Goal: Task Accomplishment & Management: Manage account settings

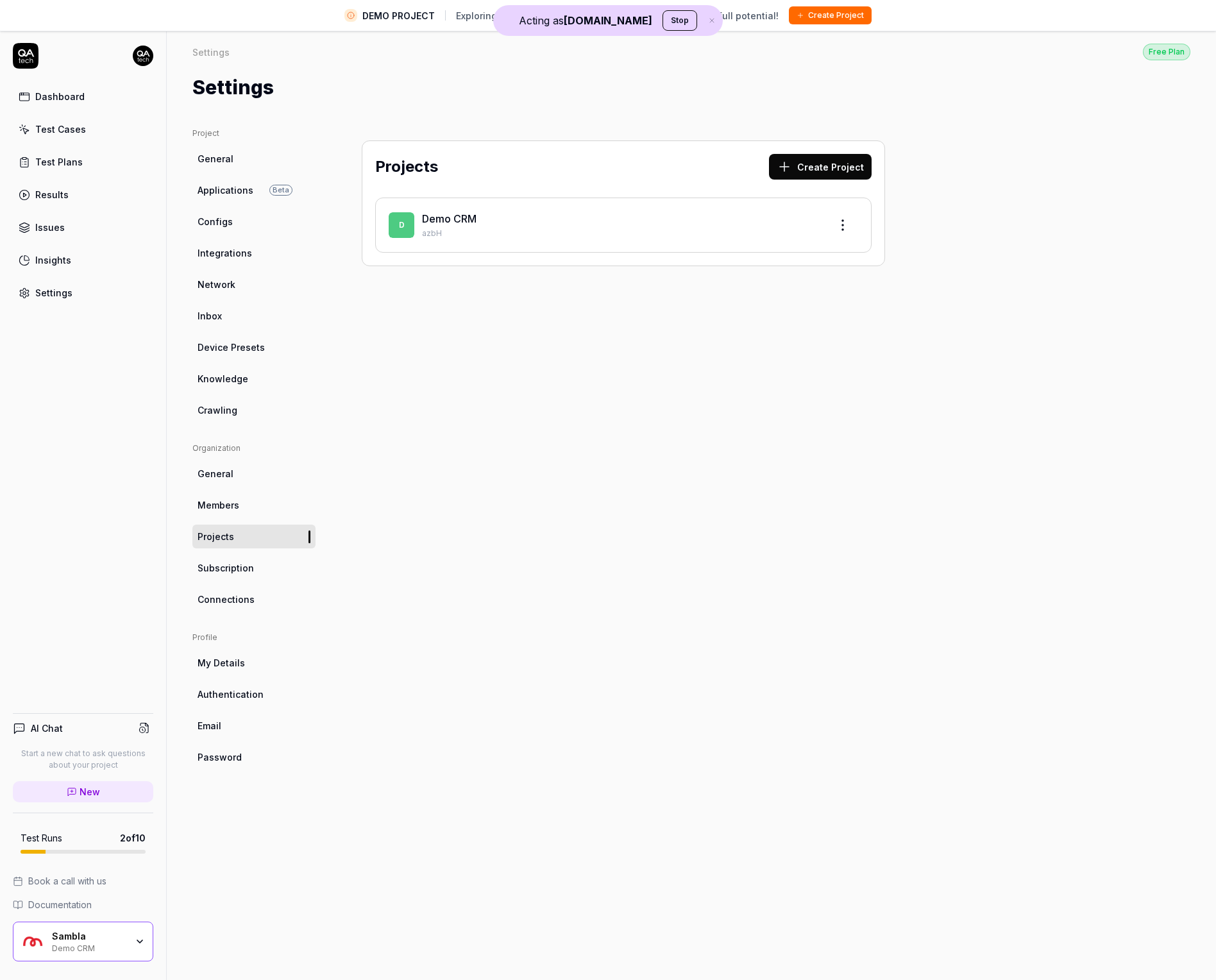
click at [101, 165] on link "Test Plans" at bounding box center [83, 162] width 141 height 25
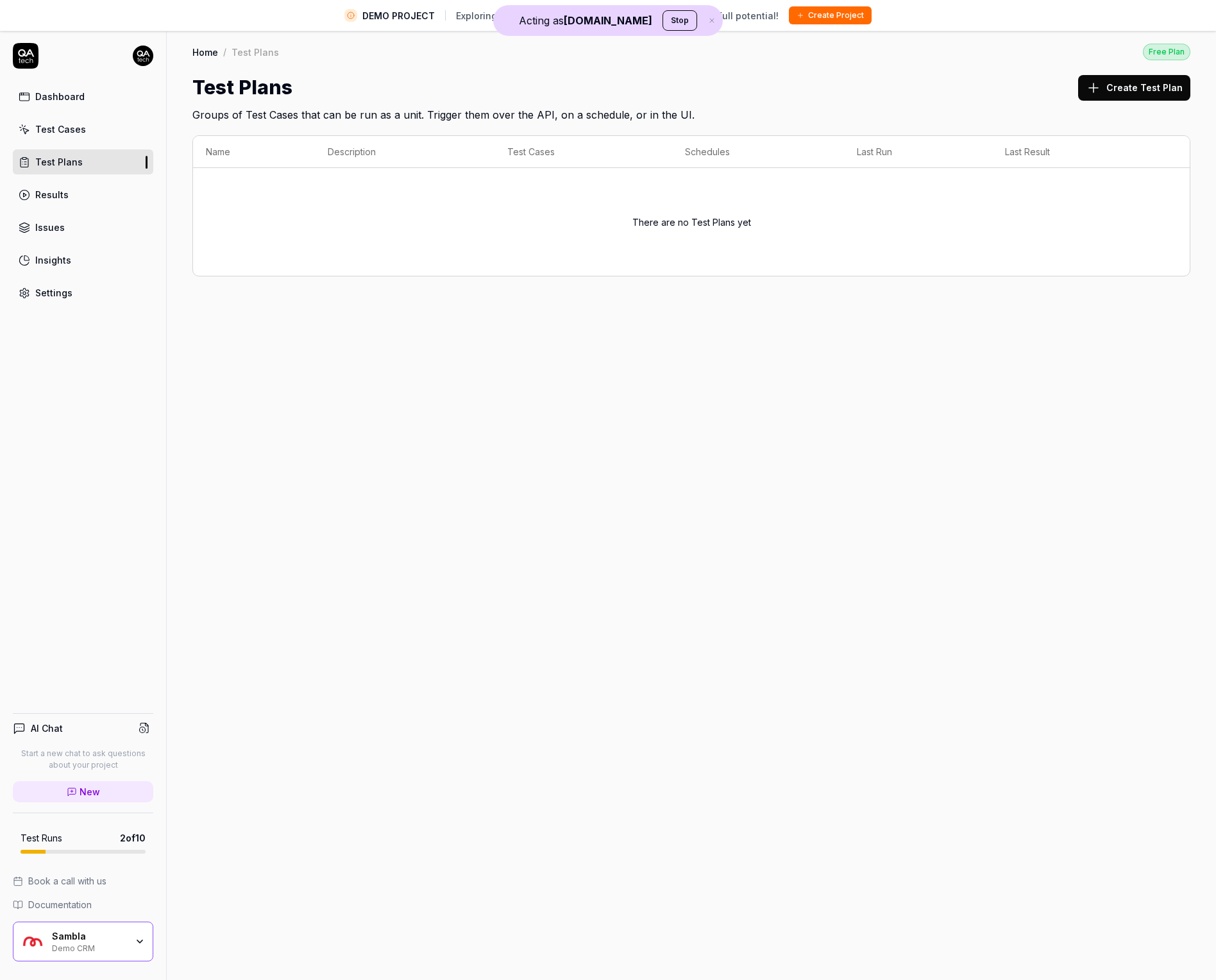
click at [119, 937] on div "Sambla" at bounding box center [88, 936] width 75 height 12
click at [437, 491] on div "Home / Test Plans Free Plan Home / Test Plans Free Plan Test Plans Create Test …" at bounding box center [692, 520] width 1049 height 980
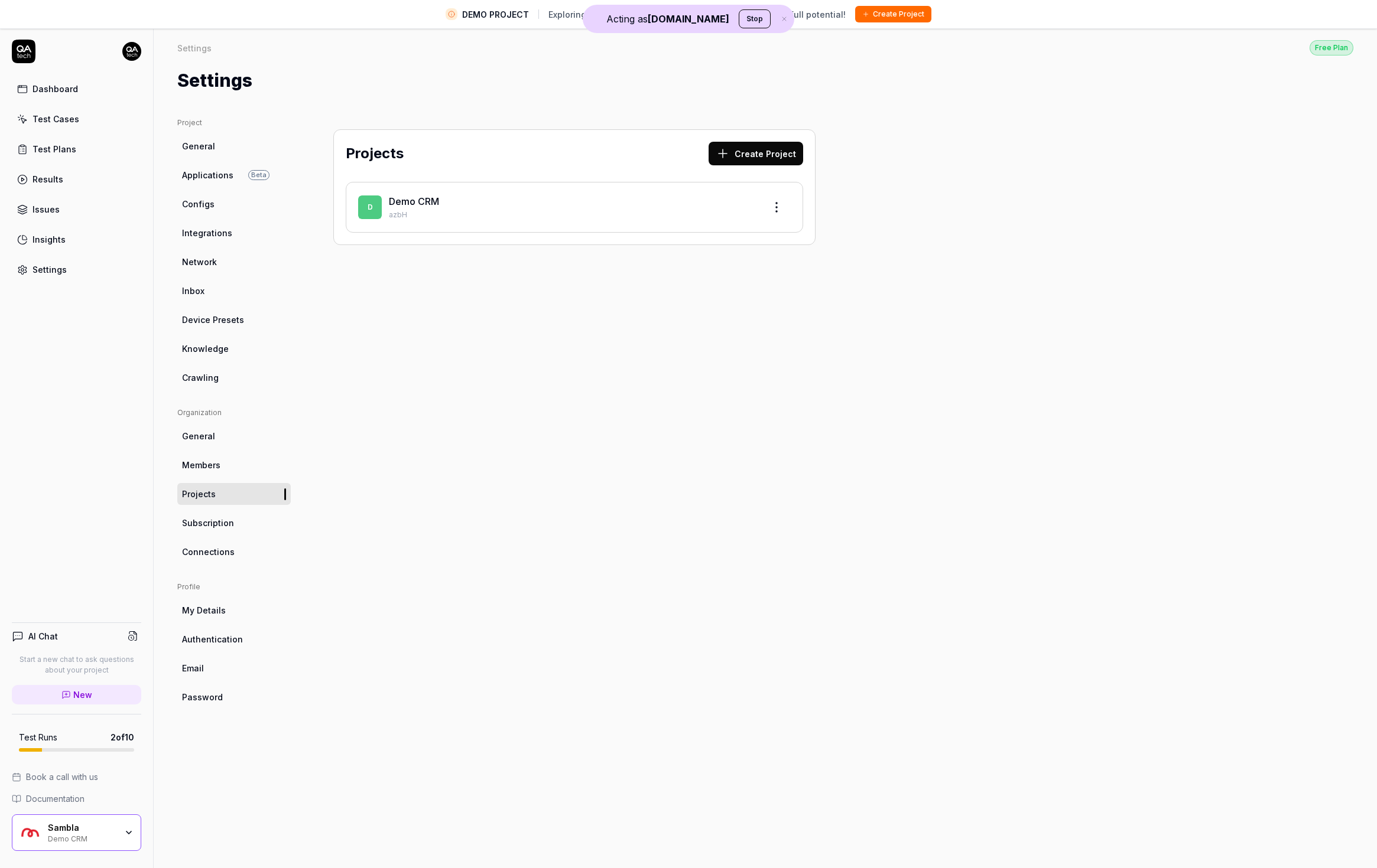
click at [238, 152] on link "General" at bounding box center [234, 146] width 114 height 21
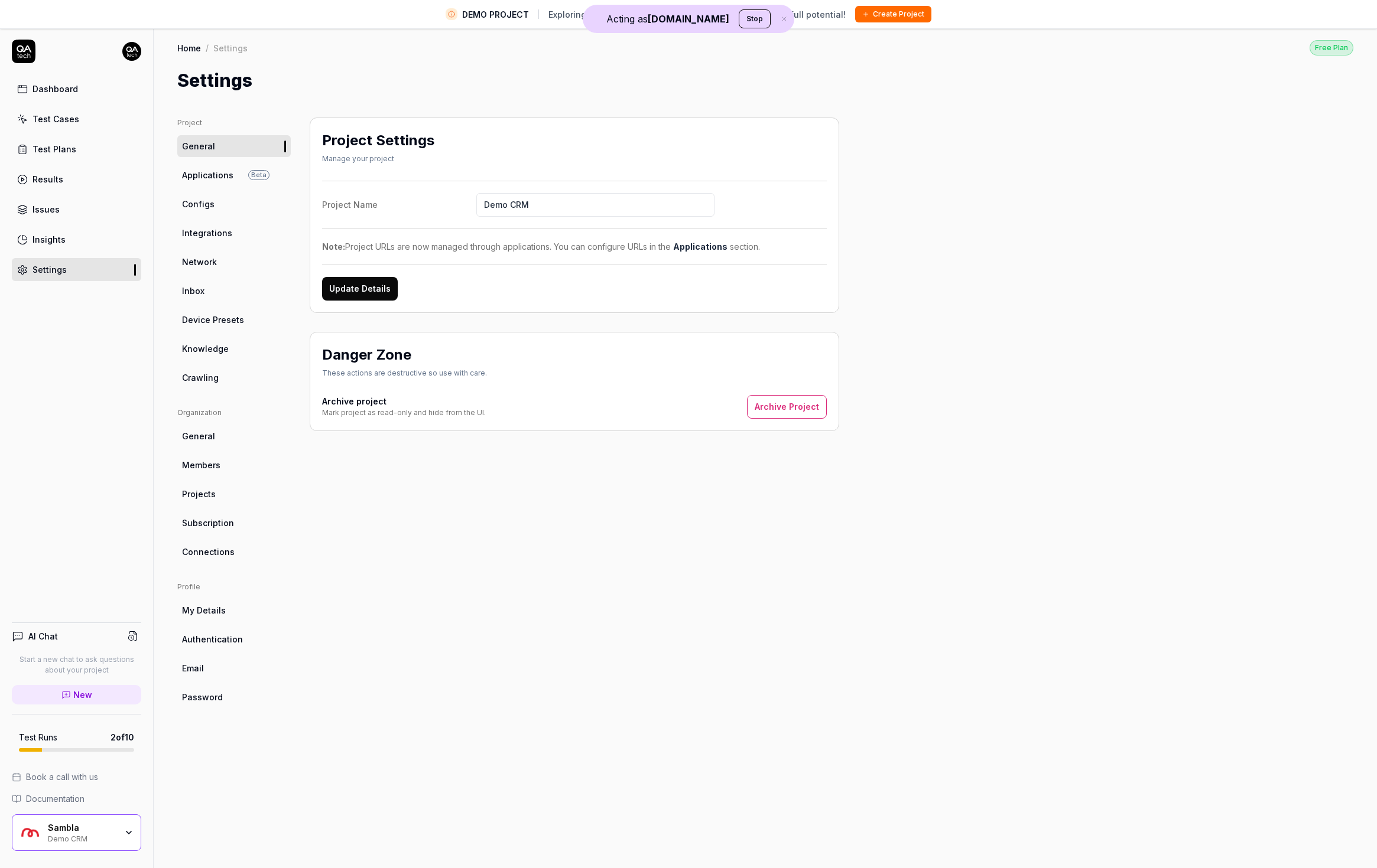
click at [204, 464] on span "Members" at bounding box center [201, 465] width 38 height 13
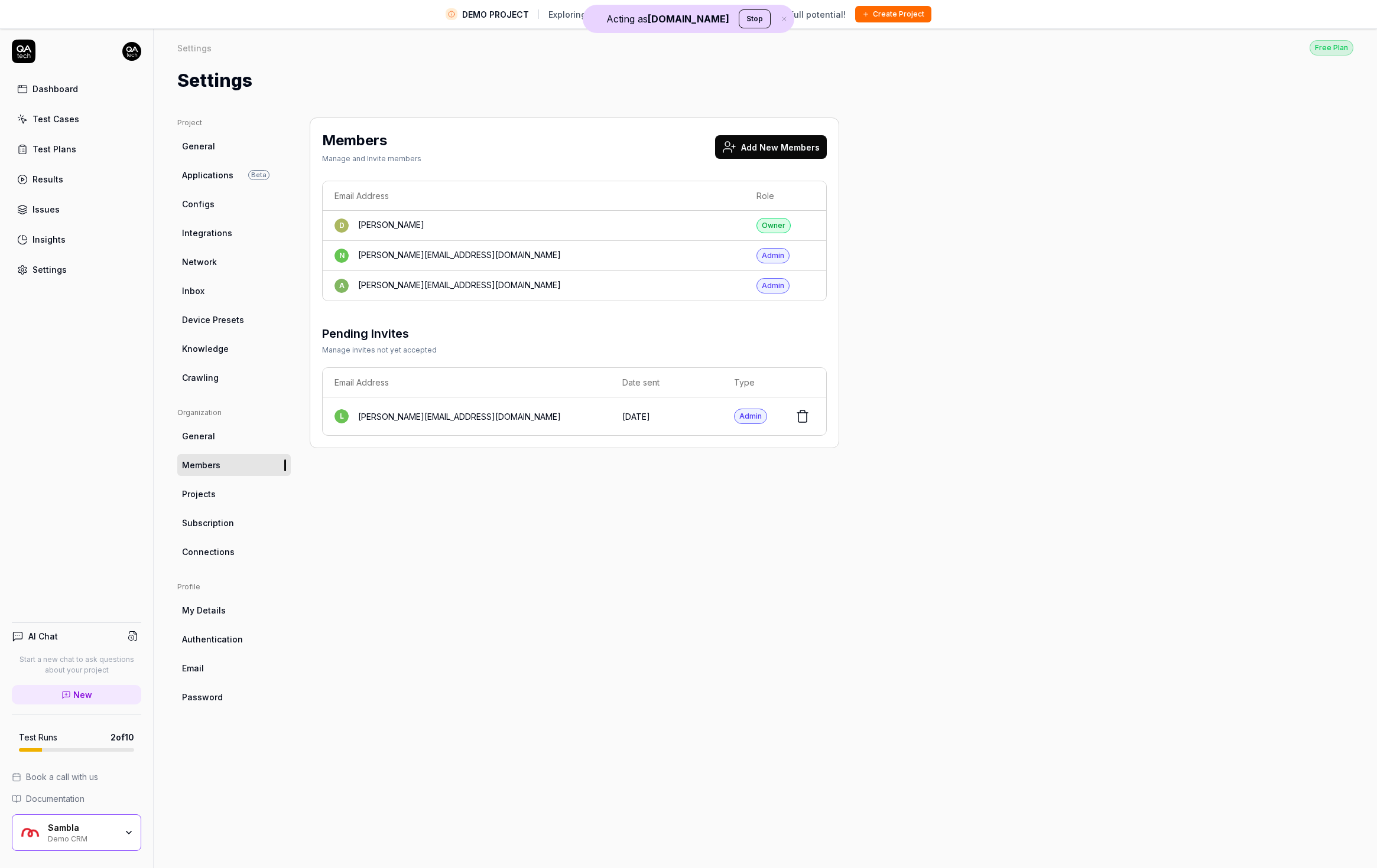
click at [757, 256] on div "Admin" at bounding box center [773, 255] width 33 height 15
click at [555, 246] on td "n [PERSON_NAME][EMAIL_ADDRESS][DOMAIN_NAME]" at bounding box center [533, 256] width 422 height 30
click at [665, 254] on div "n [PERSON_NAME][EMAIL_ADDRESS][DOMAIN_NAME]" at bounding box center [534, 256] width 398 height 14
click at [774, 281] on div "Admin" at bounding box center [773, 285] width 33 height 15
